Goal: Communication & Community: Connect with others

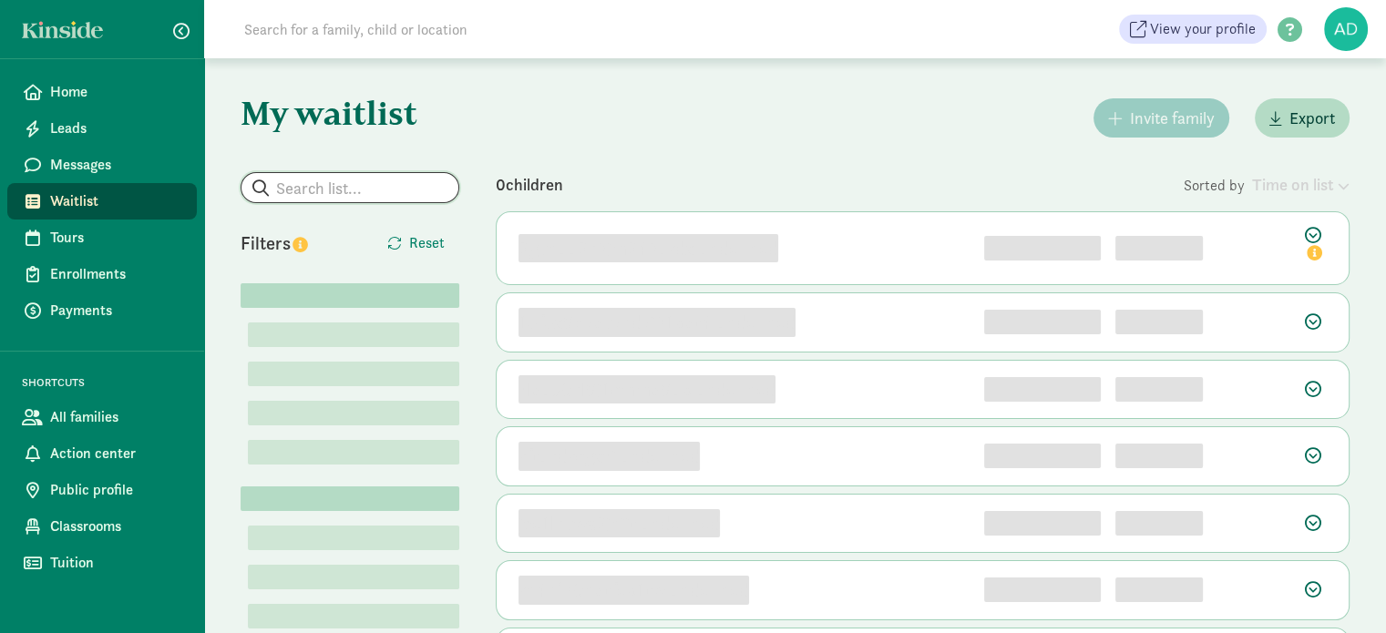
click at [378, 188] on input "search" at bounding box center [349, 187] width 217 height 29
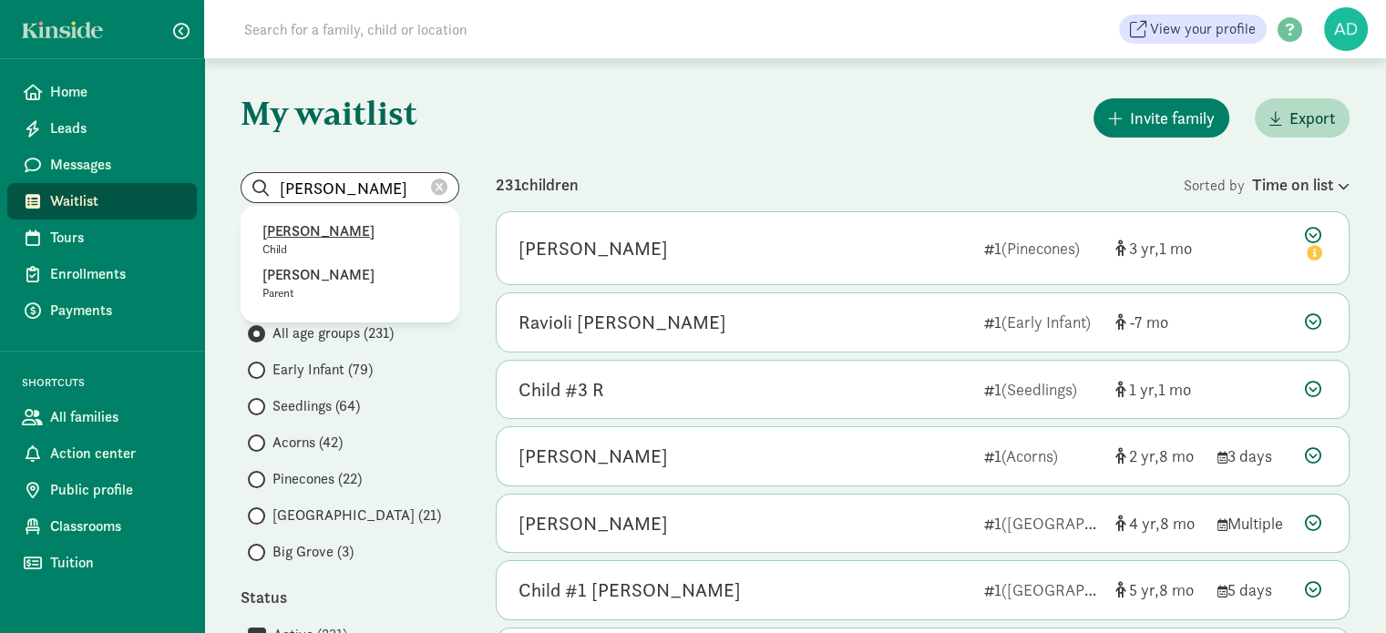
click at [328, 237] on p "Jonathan Mata" at bounding box center [349, 231] width 175 height 22
type input "Jonathan Mata"
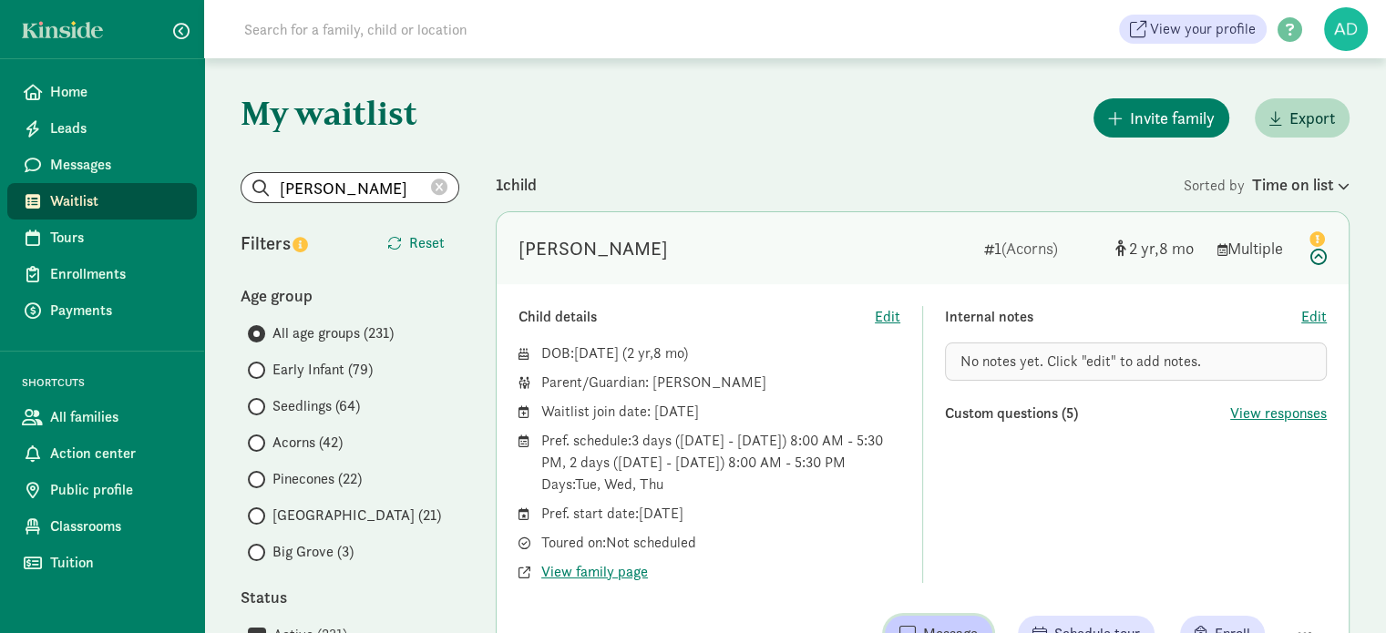
click at [977, 618] on button "Message" at bounding box center [938, 634] width 107 height 36
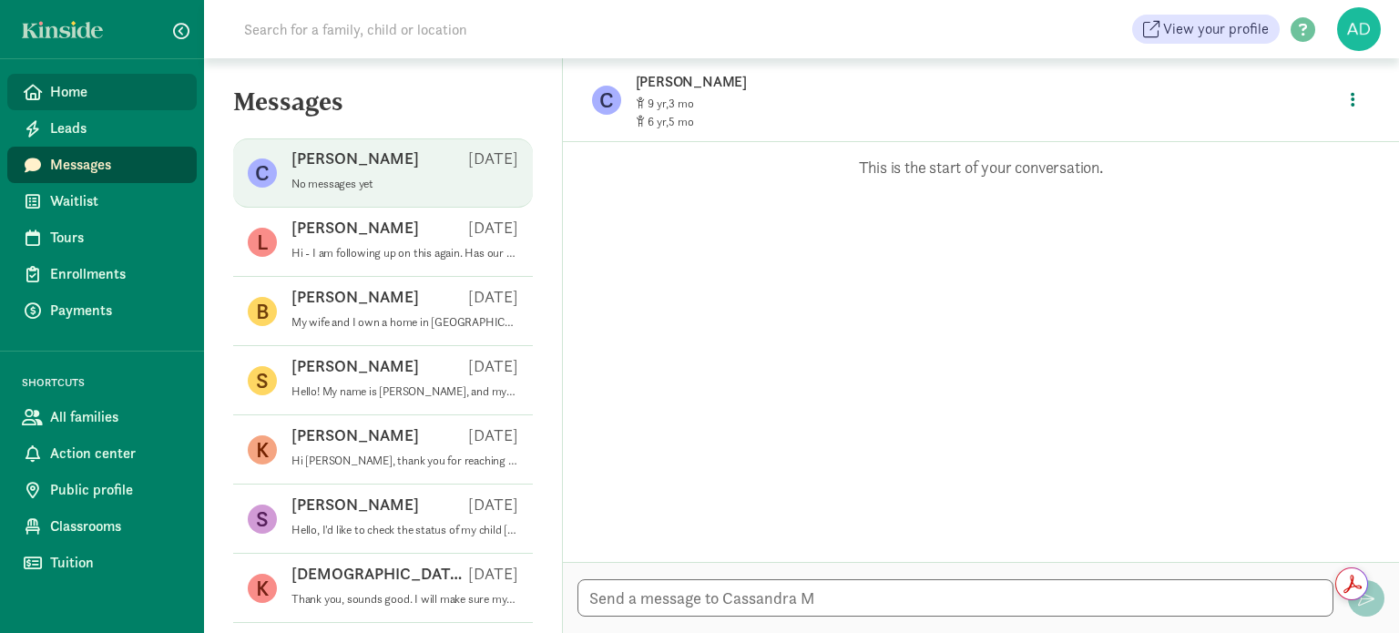
click at [78, 89] on span "Home" at bounding box center [116, 92] width 132 height 22
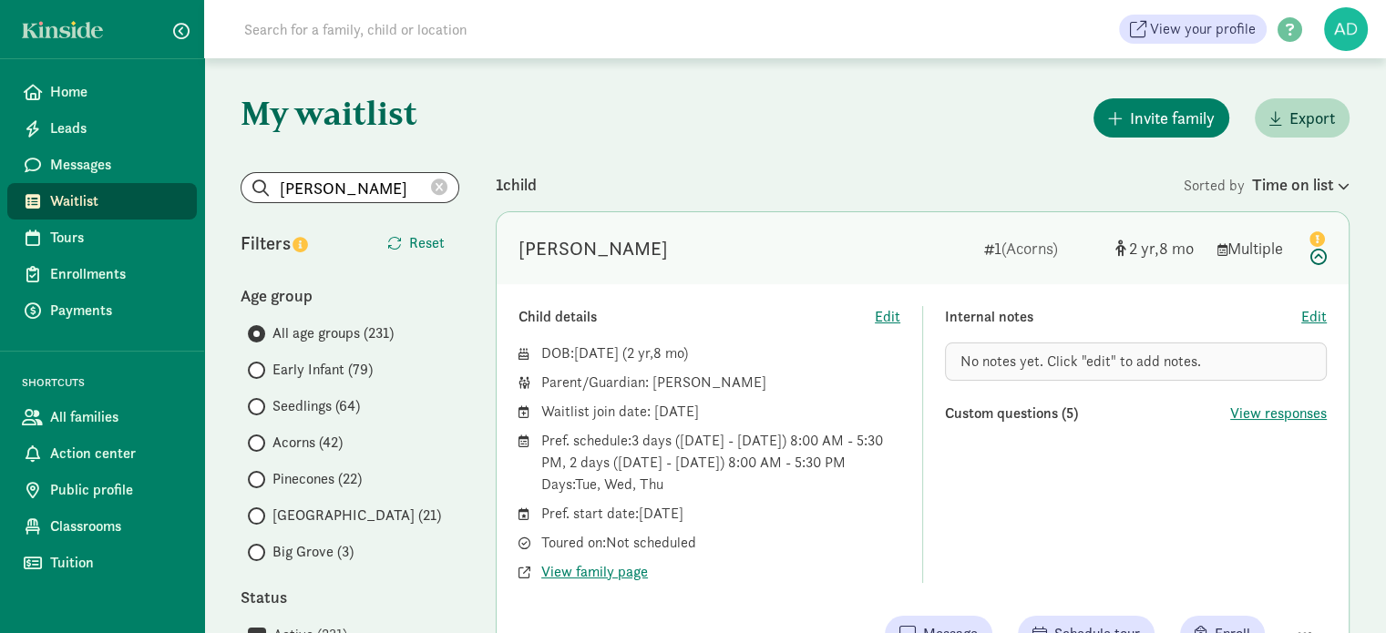
click at [619, 237] on div "[PERSON_NAME]" at bounding box center [592, 248] width 149 height 29
click at [1310, 258] on icon at bounding box center [1316, 246] width 22 height 38
click at [1320, 259] on icon at bounding box center [1316, 246] width 22 height 38
click at [1243, 418] on span "View responses" at bounding box center [1278, 414] width 97 height 22
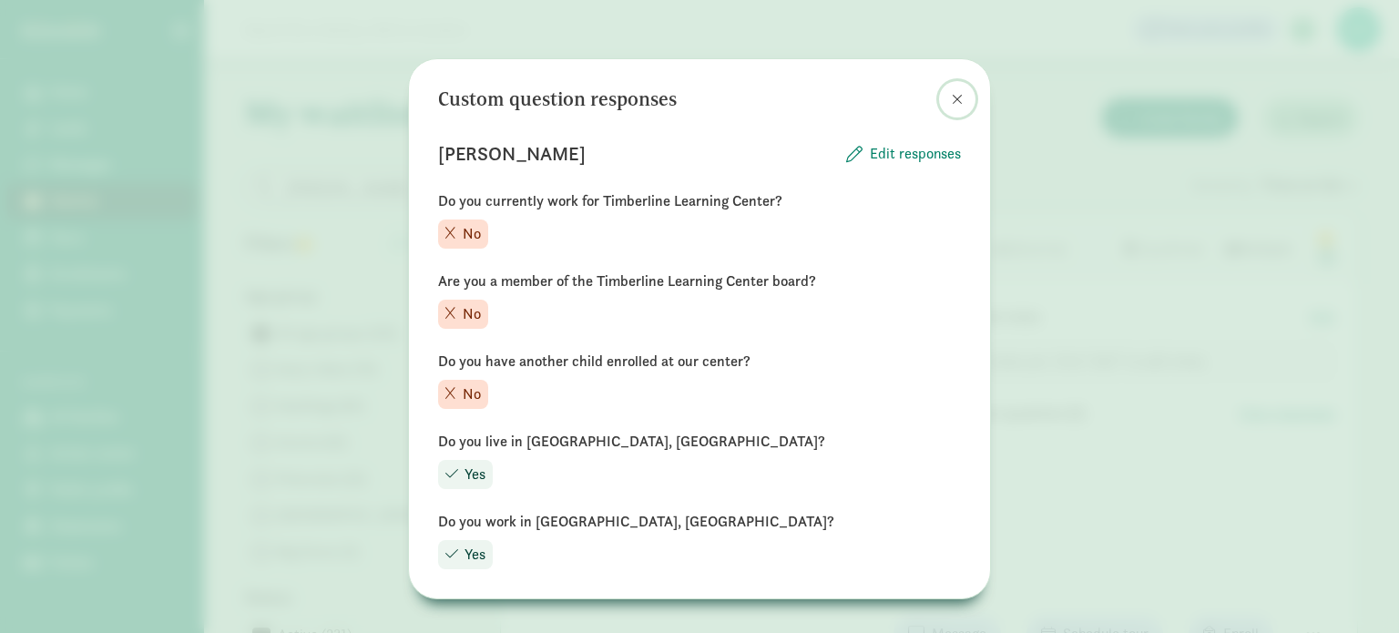
click at [958, 102] on button at bounding box center [957, 99] width 36 height 36
